Goal: Task Accomplishment & Management: Manage account settings

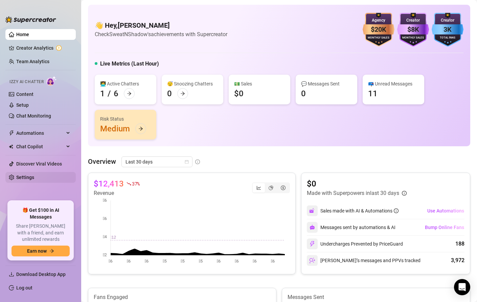
click at [22, 180] on link "Settings" at bounding box center [25, 177] width 18 height 5
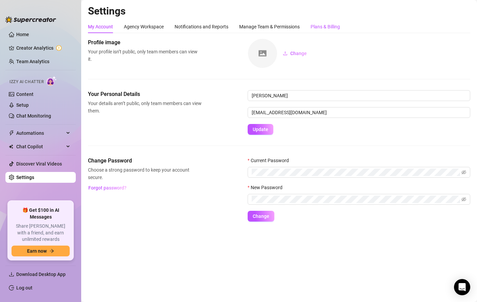
click at [315, 24] on div "Plans & Billing" at bounding box center [325, 26] width 29 height 7
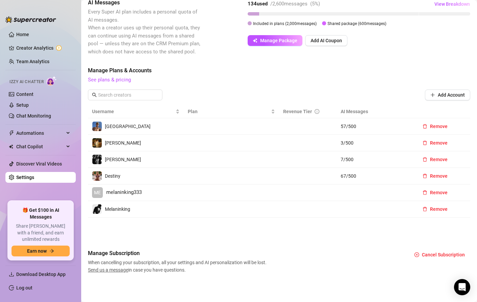
scroll to position [128, 0]
click at [434, 208] on span "Remove" at bounding box center [439, 209] width 18 height 5
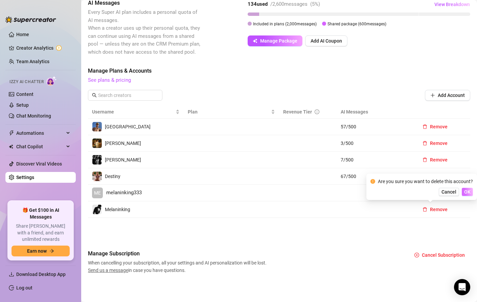
click at [465, 193] on span "OK" at bounding box center [467, 191] width 6 height 5
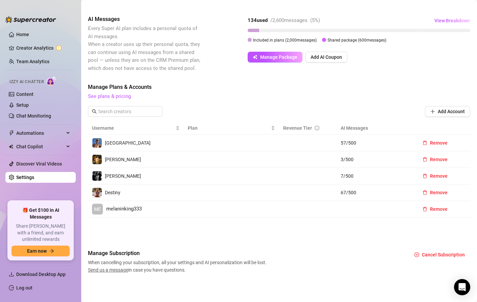
scroll to position [111, 0]
click at [438, 210] on span "Remove" at bounding box center [439, 209] width 18 height 5
click at [465, 193] on span "OK" at bounding box center [467, 191] width 6 height 5
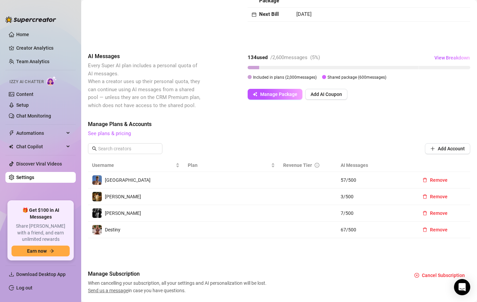
scroll to position [95, 0]
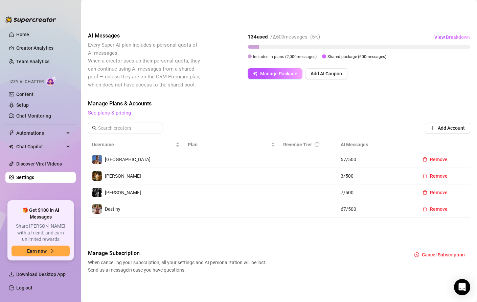
click at [110, 177] on span "[PERSON_NAME]" at bounding box center [123, 176] width 36 height 5
click at [101, 175] on img at bounding box center [96, 176] width 9 height 9
click at [178, 96] on div "Billing Overview Creator Plans 0 x Super AI, 0 x CRM Premium AI Message Package…" at bounding box center [279, 109] width 382 height 330
click at [115, 113] on link "See plans & pricing" at bounding box center [109, 113] width 43 height 6
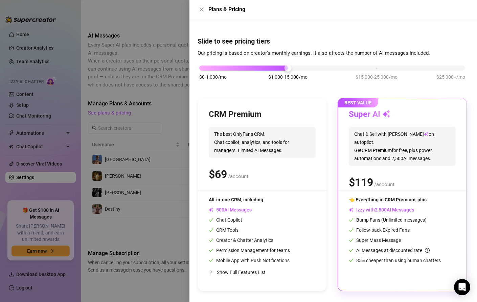
click at [165, 82] on div at bounding box center [238, 151] width 477 height 302
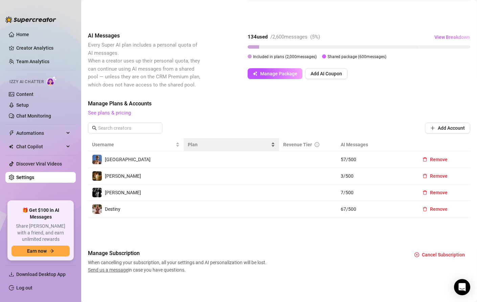
click at [189, 144] on span "Plan" at bounding box center [229, 144] width 82 height 7
click at [228, 148] on span "Plan" at bounding box center [229, 144] width 82 height 7
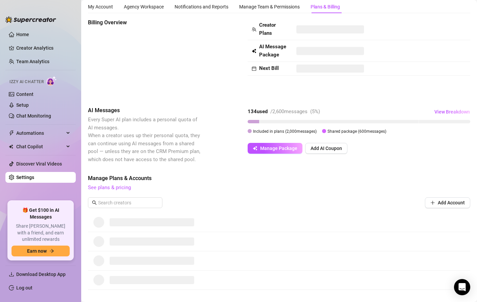
scroll to position [92, 0]
